Goal: Find specific page/section: Locate a particular part of the current website

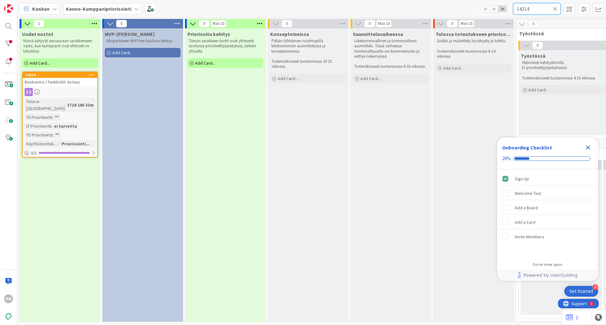
drag, startPoint x: 533, startPoint y: 11, endPoint x: 509, endPoint y: 5, distance: 24.5
click at [509, 5] on div "Kanban Kenno-Kumppanipriorisointi 1x 2x 3x 14214" at bounding box center [311, 8] width 588 height 17
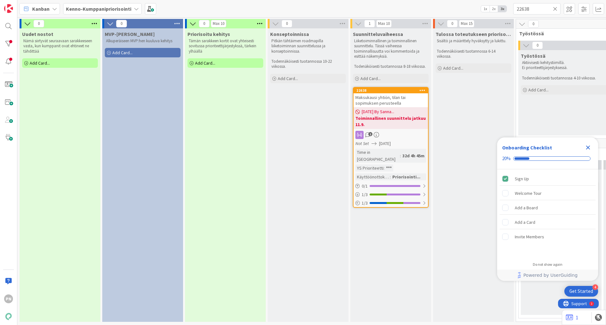
click at [394, 114] on span "[DATE] By Sanna..." at bounding box center [378, 112] width 32 height 7
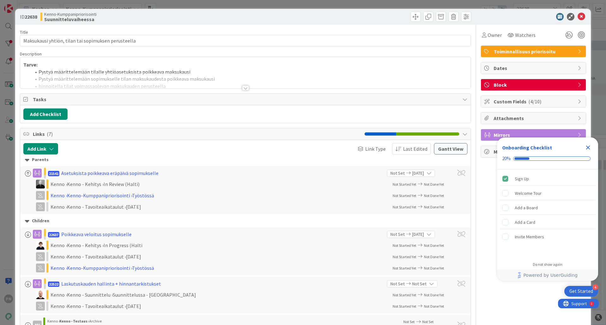
click at [242, 88] on div at bounding box center [245, 87] width 7 height 5
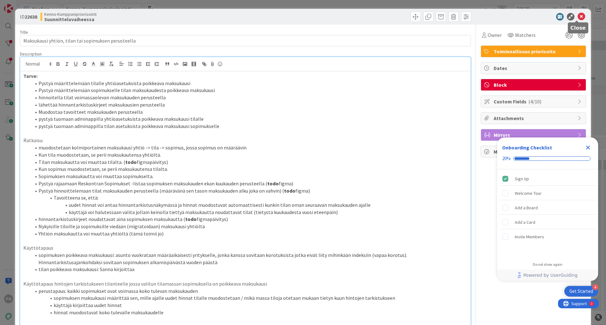
click at [578, 14] on icon at bounding box center [581, 17] width 8 height 8
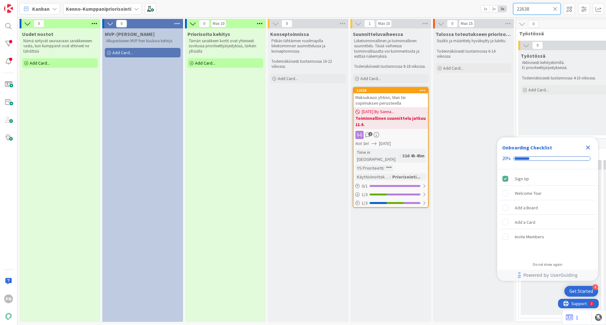
drag, startPoint x: 536, startPoint y: 9, endPoint x: 492, endPoint y: 9, distance: 43.9
click at [492, 9] on div "Kanban Kenno-Kumppanipriorisointi 1x 2x 3x 22638" at bounding box center [311, 8] width 588 height 17
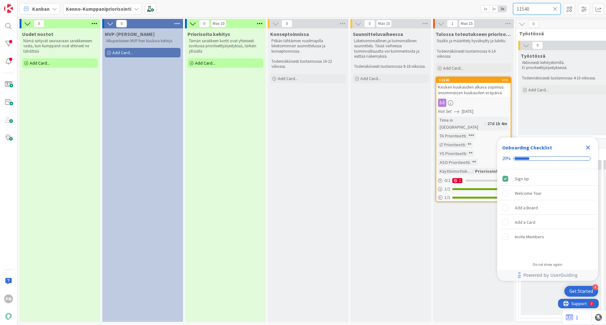
type input "11540"
click at [465, 103] on div at bounding box center [473, 103] width 74 height 8
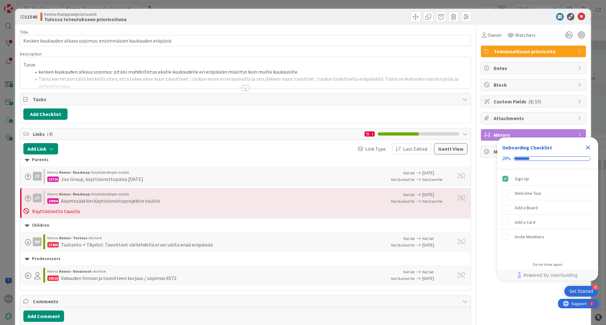
click at [243, 90] on div at bounding box center [245, 87] width 7 height 5
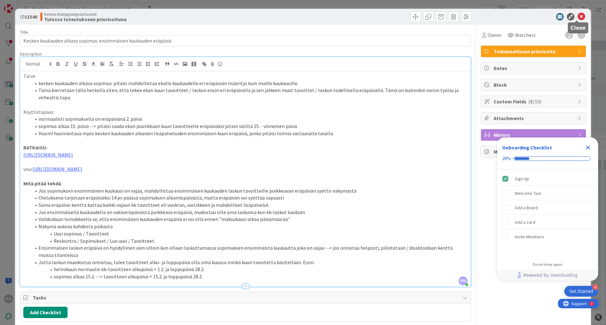
click at [577, 14] on icon at bounding box center [581, 17] width 8 height 8
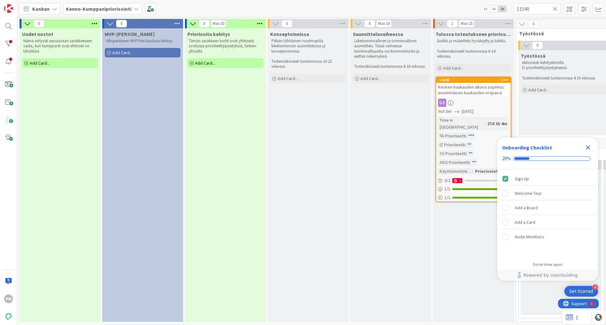
click at [586, 148] on icon "Close Checklist" at bounding box center [588, 148] width 8 height 8
